Goal: Check status: Check status

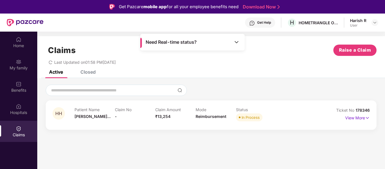
click at [239, 42] on img at bounding box center [237, 42] width 6 height 6
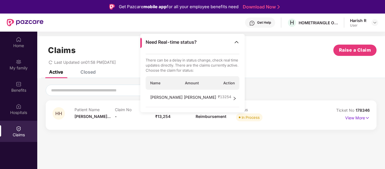
click at [277, 57] on div "Last Updated on 01:58 PM[DATE]" at bounding box center [211, 60] width 331 height 9
click at [289, 68] on div "Claims Raise a Claim Last Updated on 01:58 PM[DATE]" at bounding box center [211, 53] width 348 height 34
click at [235, 40] on img at bounding box center [237, 42] width 6 height 6
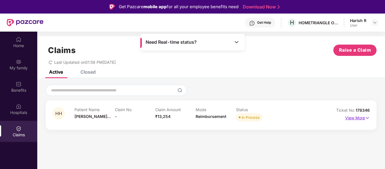
click at [366, 118] on img at bounding box center [367, 118] width 5 height 6
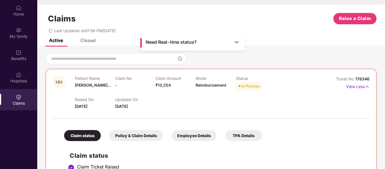
click at [235, 43] on img at bounding box center [237, 42] width 6 height 6
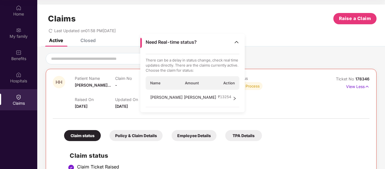
click at [234, 96] on span "right" at bounding box center [235, 98] width 4 height 8
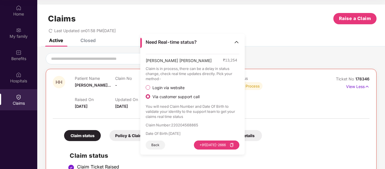
click at [146, 17] on div "Claims Raise a Claim" at bounding box center [211, 18] width 331 height 11
click at [18, 7] on img at bounding box center [19, 8] width 6 height 6
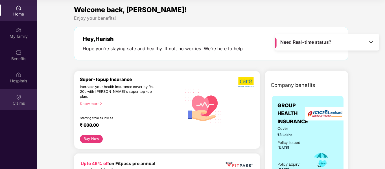
click at [30, 96] on div "Claims" at bounding box center [18, 99] width 37 height 21
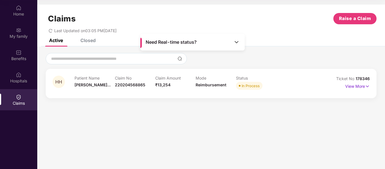
click at [92, 44] on div "Closed" at bounding box center [84, 40] width 24 height 12
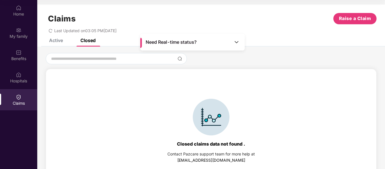
click at [58, 39] on div "Active" at bounding box center [56, 41] width 14 height 6
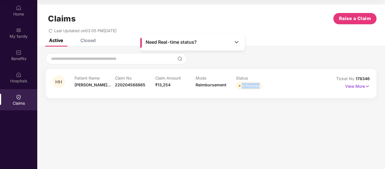
drag, startPoint x: 237, startPoint y: 86, endPoint x: 268, endPoint y: 88, distance: 31.2
click at [268, 88] on div "In Process" at bounding box center [256, 86] width 40 height 8
click at [271, 86] on div "In Process" at bounding box center [256, 86] width 40 height 8
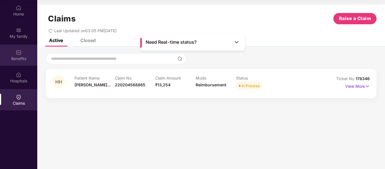
click at [22, 57] on div "Benefits" at bounding box center [18, 59] width 37 height 6
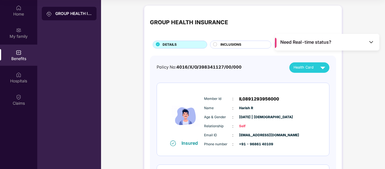
click at [249, 47] on div "INCLUSIONS" at bounding box center [243, 45] width 51 height 6
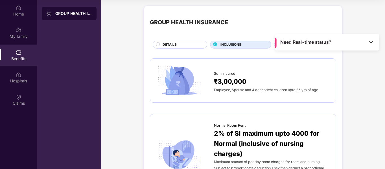
click at [371, 41] on img at bounding box center [372, 42] width 6 height 6
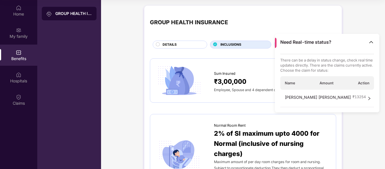
click at [371, 41] on img at bounding box center [372, 42] width 6 height 6
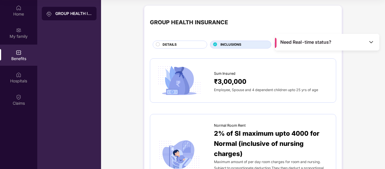
click at [268, 23] on div "GROUP HEALTH INSURANCE" at bounding box center [243, 22] width 187 height 23
click at [275, 43] on div "Need Real-time status?" at bounding box center [327, 42] width 105 height 17
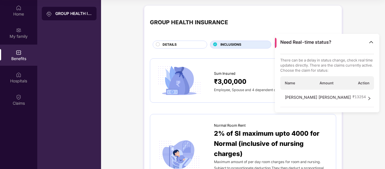
click at [275, 43] on div "Need Real-time status?" at bounding box center [327, 42] width 105 height 17
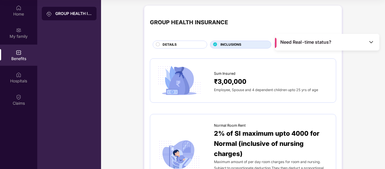
click at [273, 66] on div "Sum Insured ₹3,00,000 Employee, Spouse and 4 dependent children upto 25 yrs of …" at bounding box center [243, 80] width 175 height 33
click at [60, 13] on div "GROUP HEALTH INSURANCE" at bounding box center [73, 14] width 37 height 6
click at [16, 59] on div "Benefits" at bounding box center [18, 59] width 37 height 6
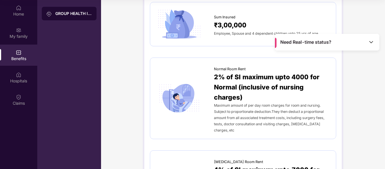
scroll to position [25, 0]
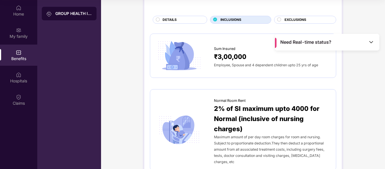
click at [292, 18] on span "EXCLUSIONS" at bounding box center [296, 19] width 22 height 5
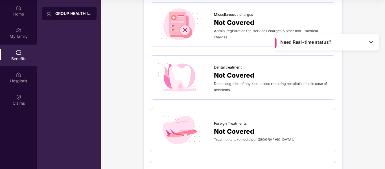
scroll to position [0, 0]
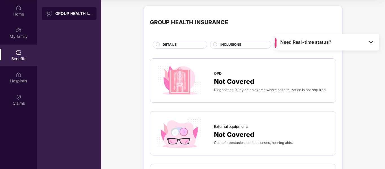
click at [21, 12] on div "Home" at bounding box center [18, 14] width 37 height 6
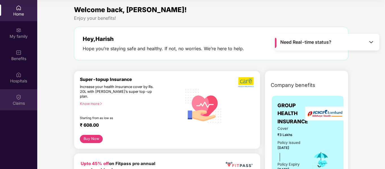
click at [20, 105] on div "Claims" at bounding box center [18, 104] width 37 height 6
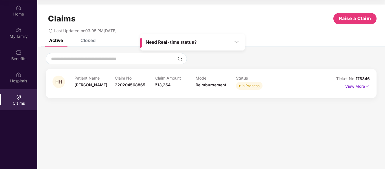
click at [240, 42] on div "Need Real-time status?" at bounding box center [192, 42] width 105 height 17
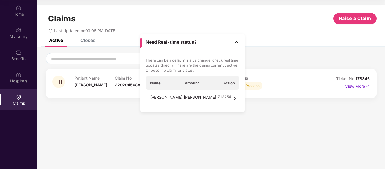
click at [237, 98] on icon "right" at bounding box center [235, 99] width 4 height 4
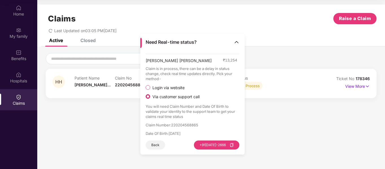
click at [267, 45] on div "Active Closed" at bounding box center [211, 43] width 348 height 8
